Goal: Transaction & Acquisition: Purchase product/service

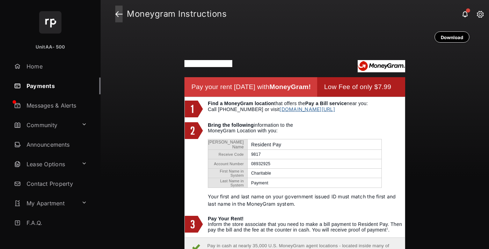
click at [119, 14] on link at bounding box center [118, 14] width 7 height 17
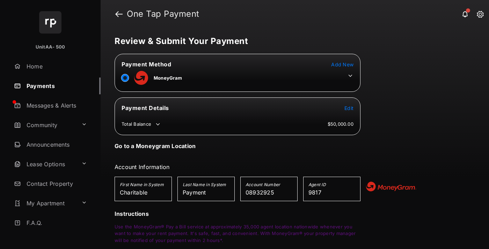
click at [349, 108] on span "Edit" at bounding box center [349, 108] width 9 height 6
click at [350, 76] on icon at bounding box center [350, 76] width 6 height 6
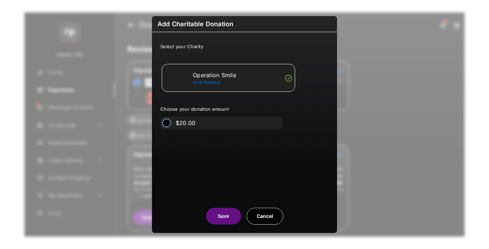
click at [207, 122] on li "$20.00" at bounding box center [221, 123] width 122 height 13
click at [173, 122] on div "$20.00" at bounding box center [183, 123] width 46 height 13
click at [162, 122] on div "$20.00" at bounding box center [183, 123] width 46 height 13
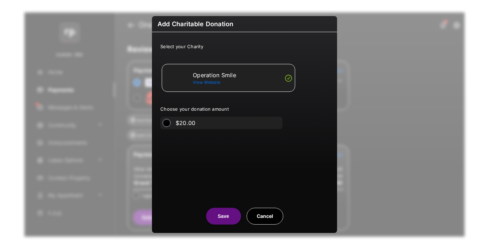
click at [162, 122] on div "$20.00" at bounding box center [183, 123] width 46 height 13
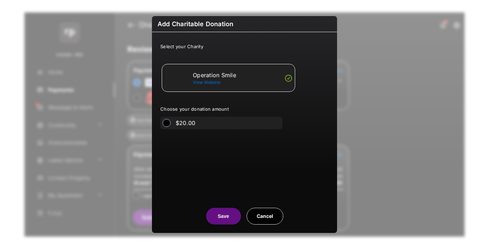
click at [177, 82] on div "Operation Smile View Website" at bounding box center [228, 78] width 127 height 22
click at [167, 118] on div "$20.00" at bounding box center [183, 123] width 46 height 13
